Goal: Task Accomplishment & Management: Use online tool/utility

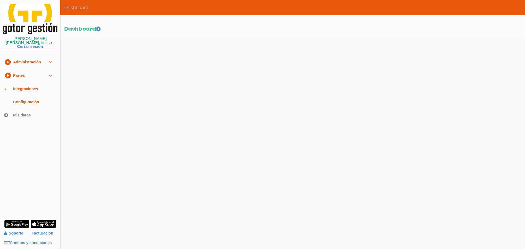
click at [35, 69] on link "play_circle_filled Partes expand_more" at bounding box center [30, 75] width 60 height 13
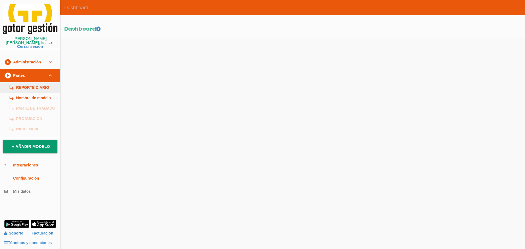
click at [34, 82] on link "subdirectory_arrow_right REPORTE DIARIO" at bounding box center [30, 87] width 60 height 10
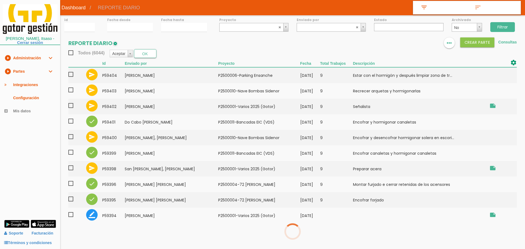
select select
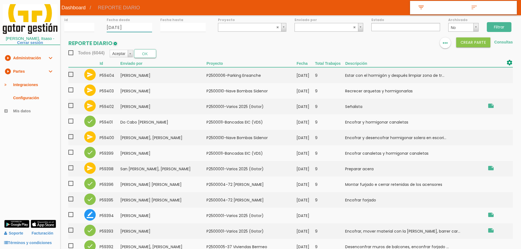
click at [127, 26] on input "11/09/2025" at bounding box center [129, 27] width 45 height 9
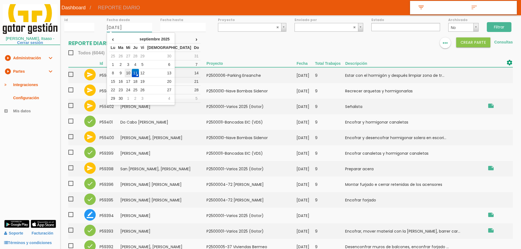
click at [132, 72] on td "10" at bounding box center [128, 73] width 7 height 8
type input "[DATE]"
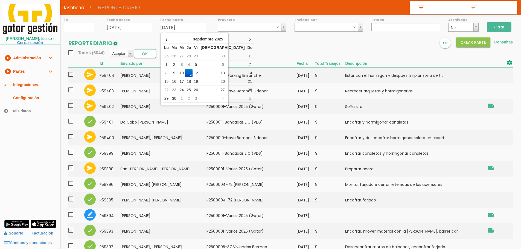
click at [179, 25] on input "11/09/2025" at bounding box center [182, 27] width 45 height 9
click at [184, 72] on td "10" at bounding box center [181, 73] width 7 height 8
type input "[DATE]"
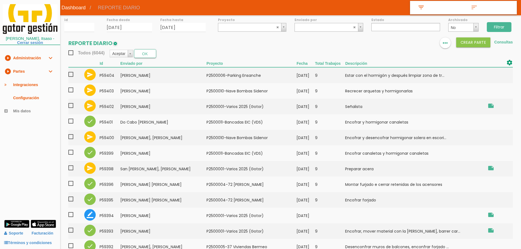
click at [501, 27] on input "Filtrar" at bounding box center [499, 27] width 25 height 10
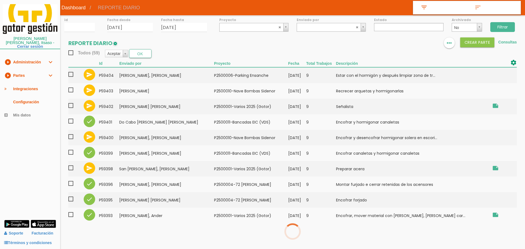
select select
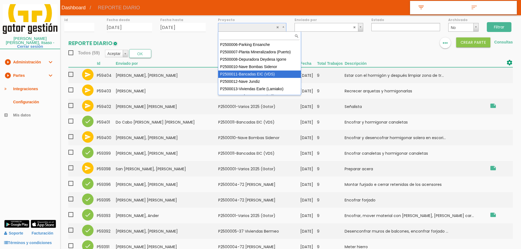
scroll to position [41, 0]
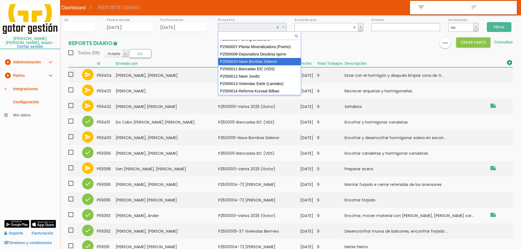
select select "92"
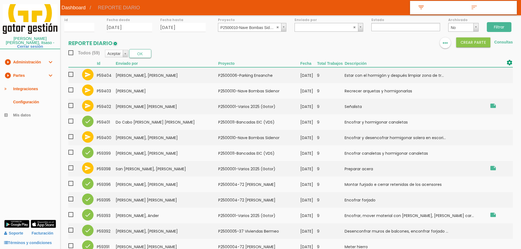
click at [505, 27] on input "Filtrar" at bounding box center [499, 27] width 25 height 10
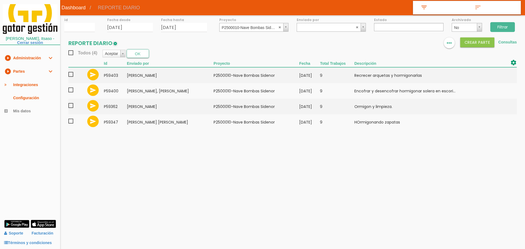
select select
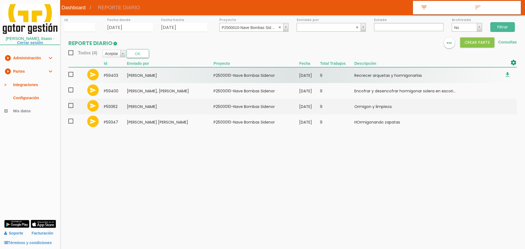
click at [72, 74] on span at bounding box center [73, 74] width 10 height 7
click at [0, 0] on input "checkbox" at bounding box center [0, 0] width 0 height 0
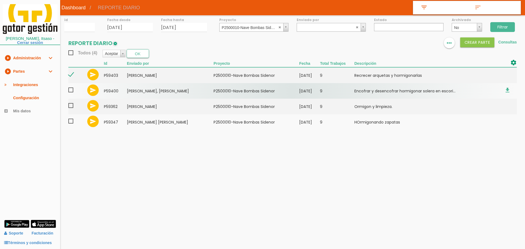
click at [70, 92] on span at bounding box center [73, 90] width 10 height 7
click at [0, 0] on input "checkbox" at bounding box center [0, 0] width 0 height 0
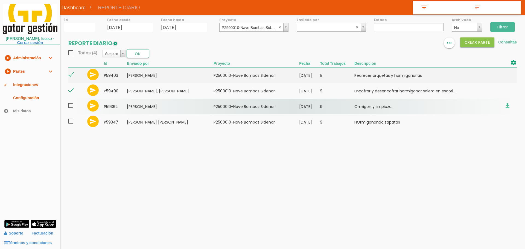
click at [72, 105] on span at bounding box center [73, 105] width 10 height 7
click at [0, 0] on input "checkbox" at bounding box center [0, 0] width 0 height 0
drag, startPoint x: 70, startPoint y: 121, endPoint x: 80, endPoint y: 112, distance: 13.2
click at [70, 120] on span at bounding box center [73, 121] width 10 height 7
click at [0, 0] on input "checkbox" at bounding box center [0, 0] width 0 height 0
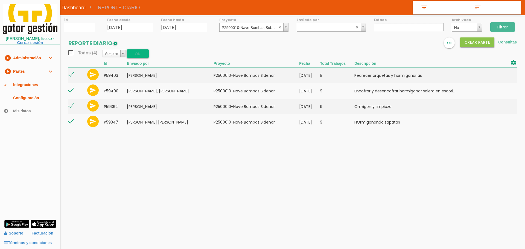
click at [141, 55] on button "OK" at bounding box center [138, 53] width 22 height 9
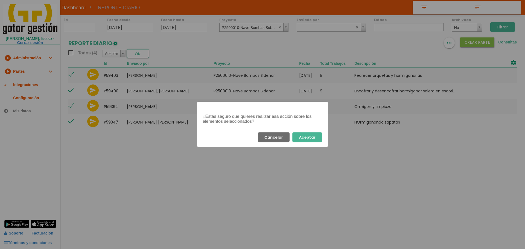
click at [317, 135] on button "Aceptar" at bounding box center [307, 137] width 30 height 10
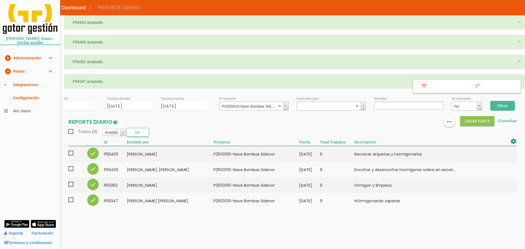
select select
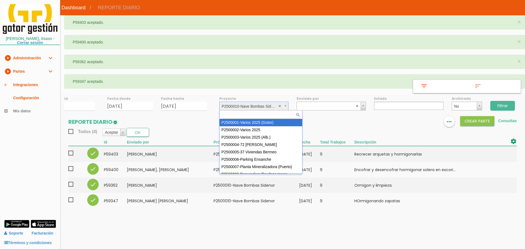
select select "83"
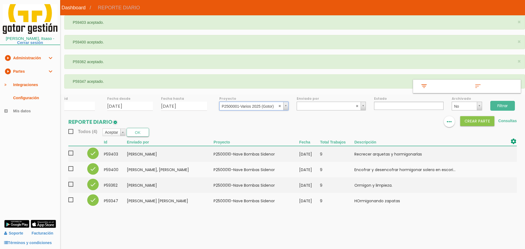
click at [500, 103] on input "Filtrar" at bounding box center [502, 106] width 25 height 10
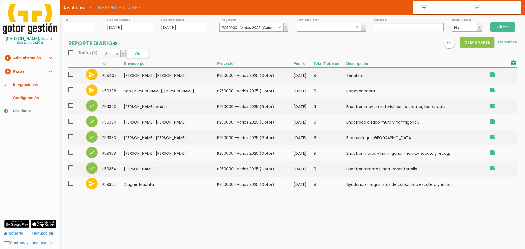
select select
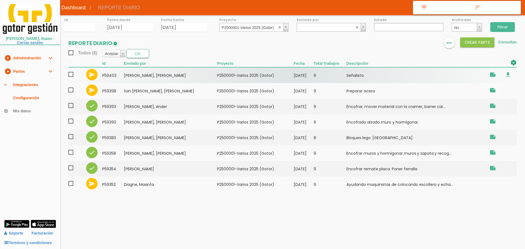
click at [75, 73] on span at bounding box center [73, 74] width 10 height 7
click at [0, 0] on input "checkbox" at bounding box center [0, 0] width 0 height 0
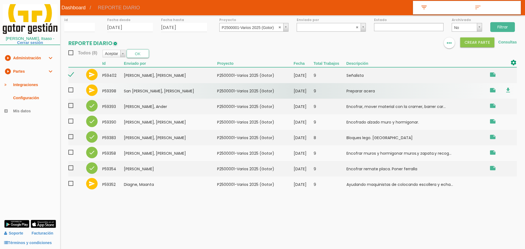
click at [71, 89] on span at bounding box center [73, 90] width 10 height 7
click at [0, 0] on input "checkbox" at bounding box center [0, 0] width 0 height 0
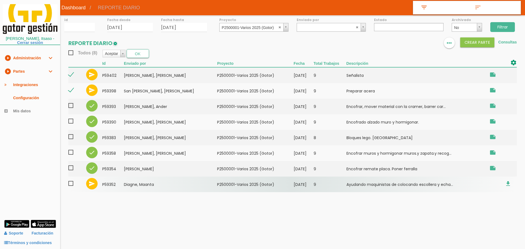
click at [71, 183] on span at bounding box center [73, 183] width 10 height 7
click at [0, 0] on input "checkbox" at bounding box center [0, 0] width 0 height 0
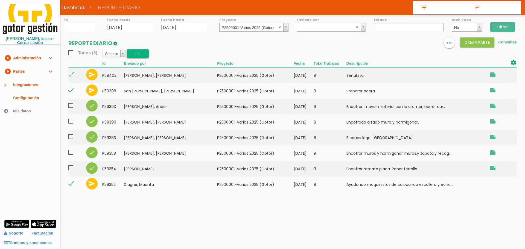
click at [140, 55] on button "OK" at bounding box center [138, 53] width 22 height 9
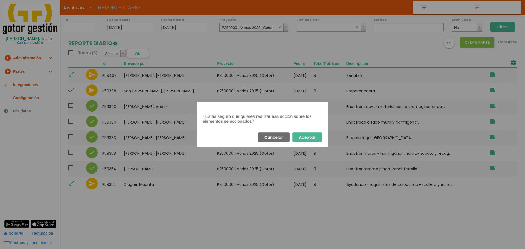
click at [309, 139] on button "Aceptar" at bounding box center [307, 137] width 30 height 10
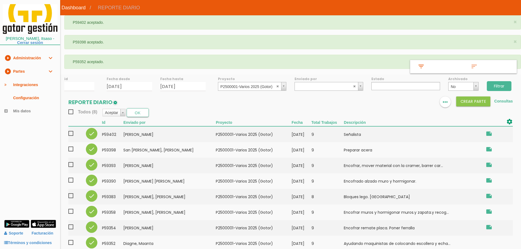
select select
click at [278, 86] on abbr at bounding box center [277, 85] width 3 height 3
click at [377, 85] on input "text" at bounding box center [373, 86] width 5 height 7
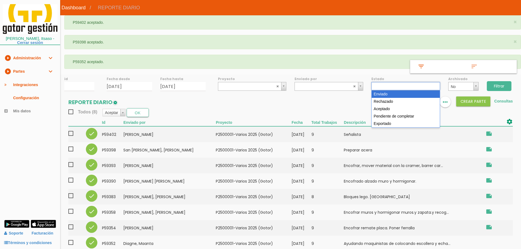
select select "1"
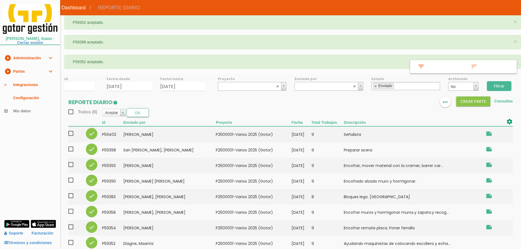
click at [502, 84] on input "Filtrar" at bounding box center [499, 86] width 25 height 10
